Goal: Information Seeking & Learning: Learn about a topic

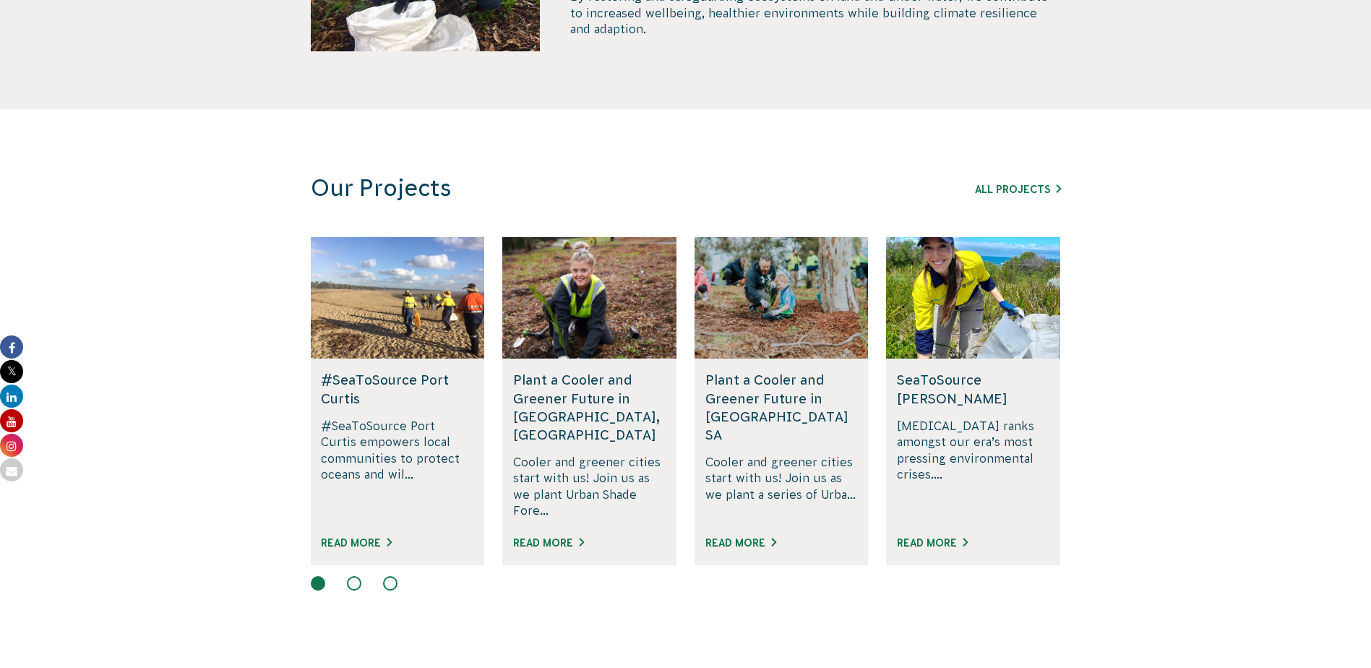
scroll to position [795, 0]
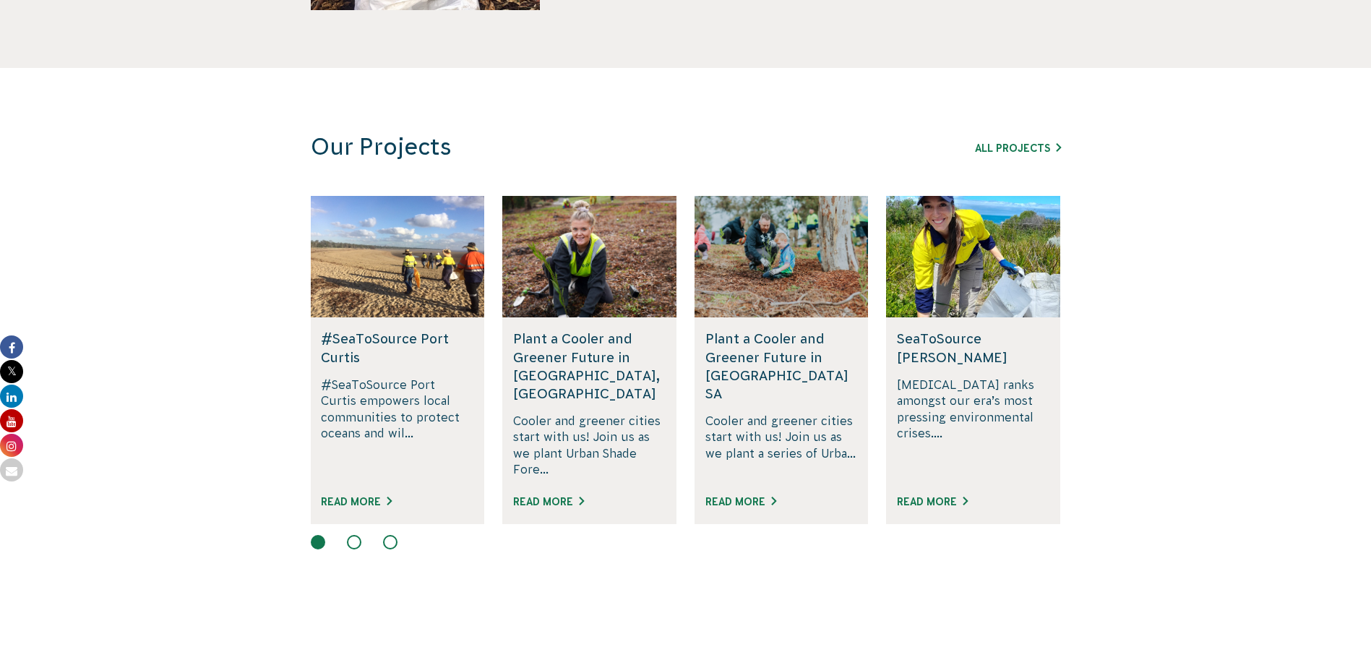
click at [355, 535] on button at bounding box center [354, 542] width 14 height 14
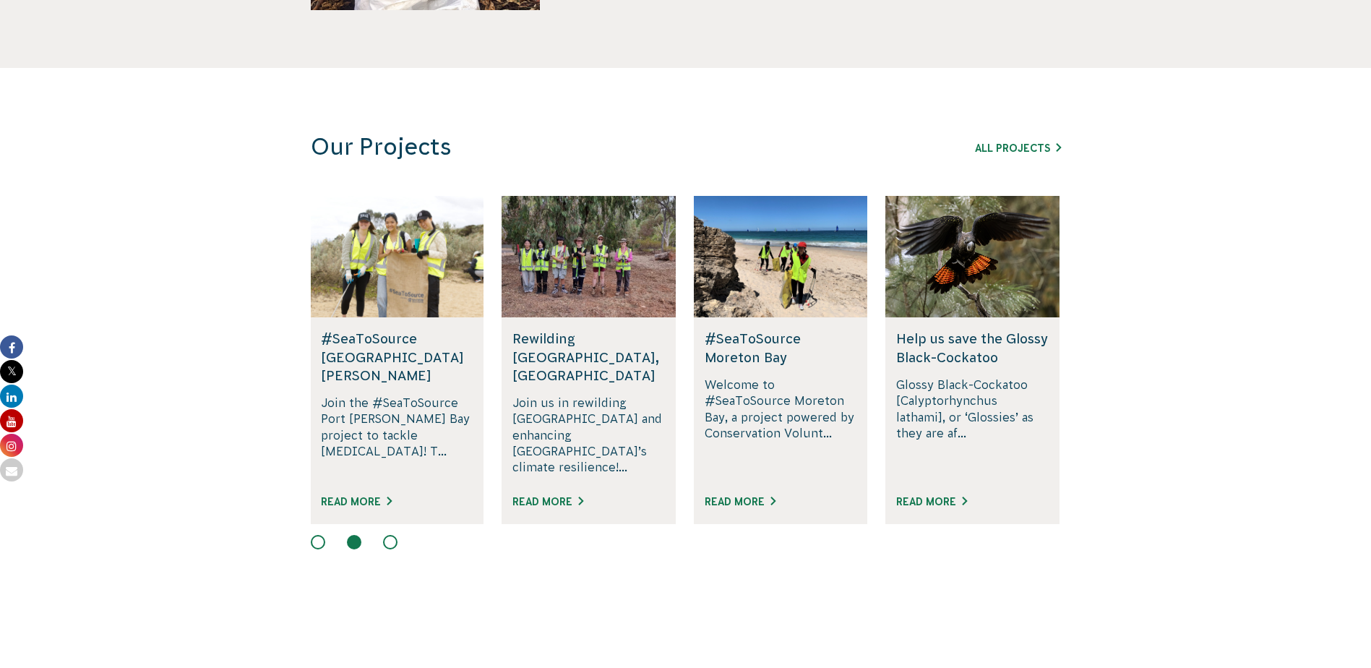
drag, startPoint x: 392, startPoint y: 527, endPoint x: 392, endPoint y: 585, distance: 57.8
click at [392, 585] on section "Our Projects All Projects #SeaToSource Port Phillip Bay Join the #SeaToSource P…" at bounding box center [685, 346] width 1371 height 556
click at [610, 262] on div at bounding box center [589, 256] width 174 height 121
click at [567, 339] on h5 "Rewilding [GEOGRAPHIC_DATA], [GEOGRAPHIC_DATA]" at bounding box center [588, 357] width 153 height 55
click at [557, 496] on link "Read More" at bounding box center [547, 502] width 71 height 12
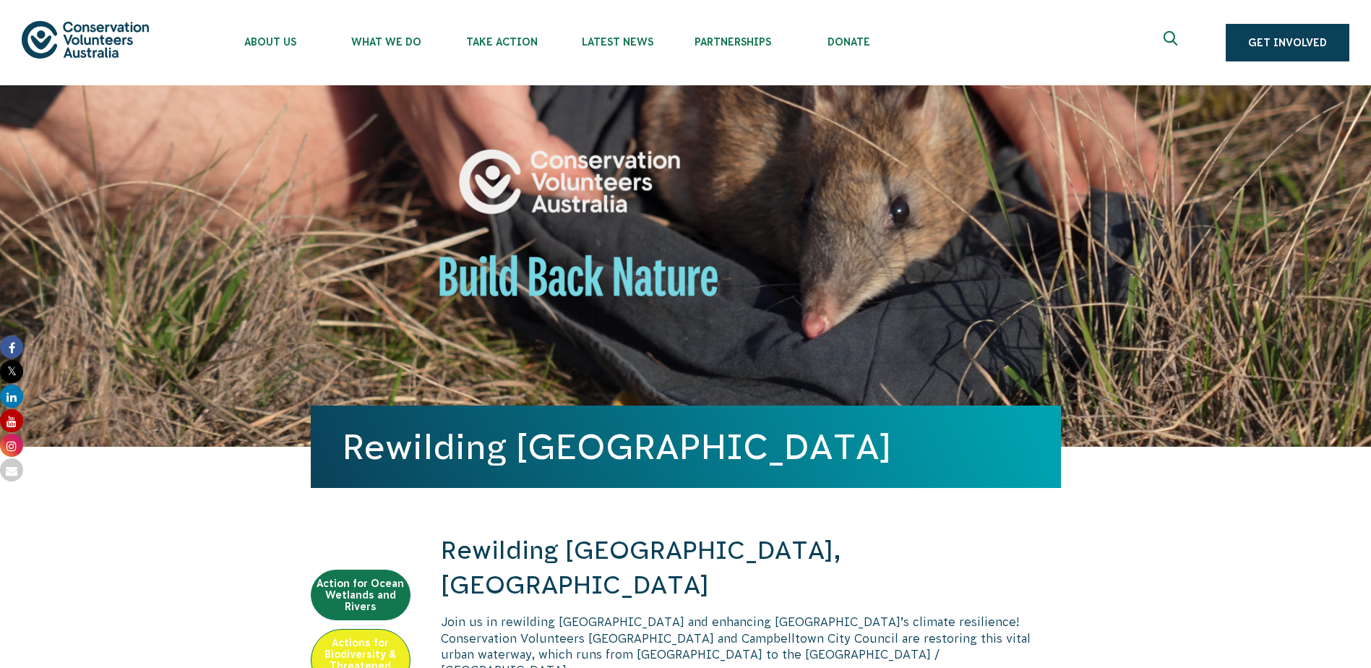
scroll to position [1312, 0]
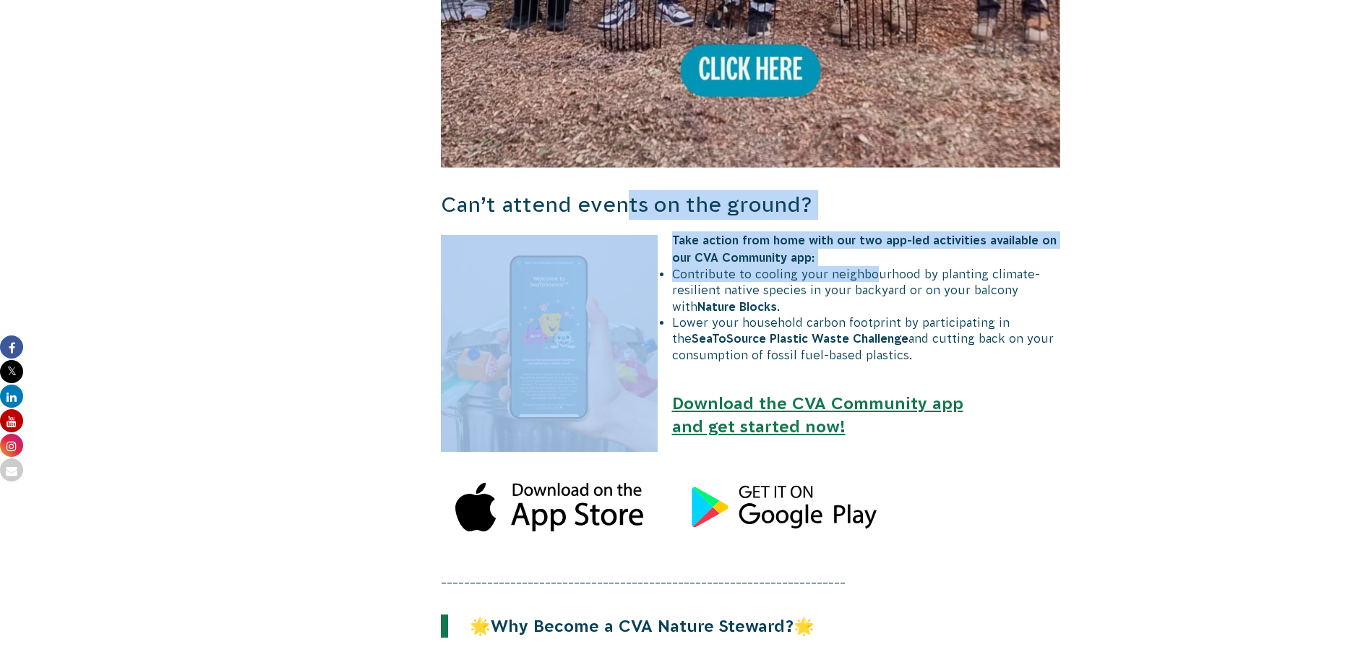
drag, startPoint x: 623, startPoint y: 141, endPoint x: 869, endPoint y: 201, distance: 253.0
click at [869, 201] on div "Rewilding [GEOGRAPHIC_DATA], [GEOGRAPHIC_DATA] Join us in rewilding [GEOGRAPHIC…" at bounding box center [751, 42] width 620 height 1641
click at [869, 266] on li "Contribute to cooling your neighbourhood by planting climate-resilient native s…" at bounding box center [758, 290] width 606 height 48
